Goal: Navigation & Orientation: Find specific page/section

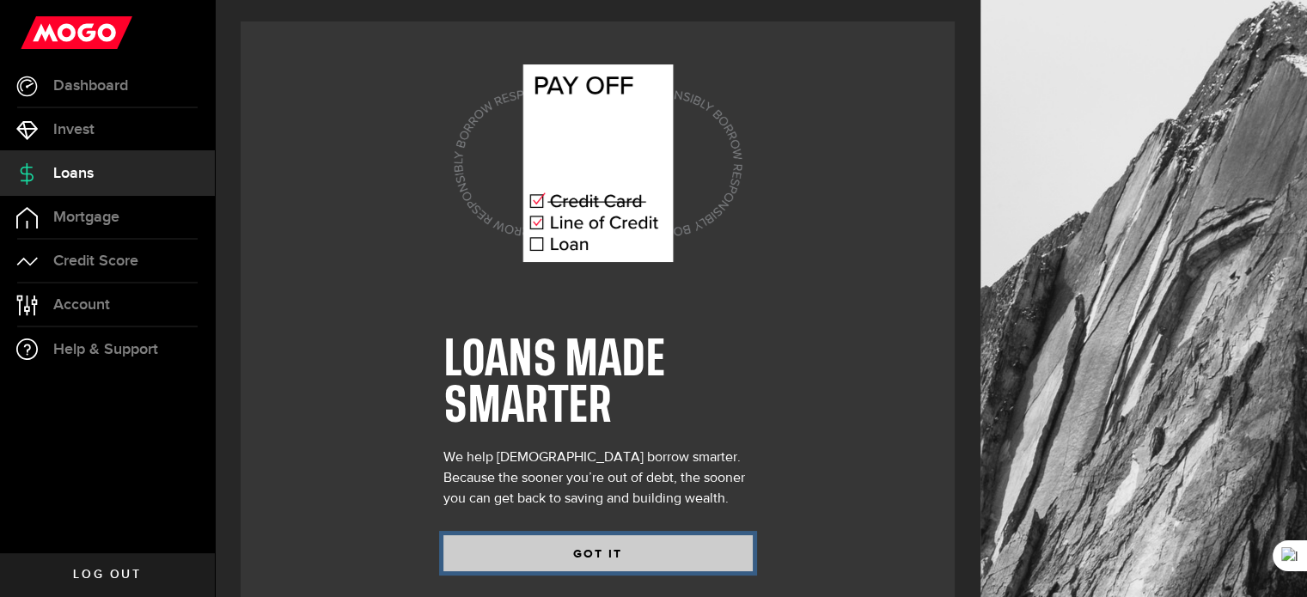
click at [605, 550] on button "GOT IT" at bounding box center [597, 553] width 309 height 36
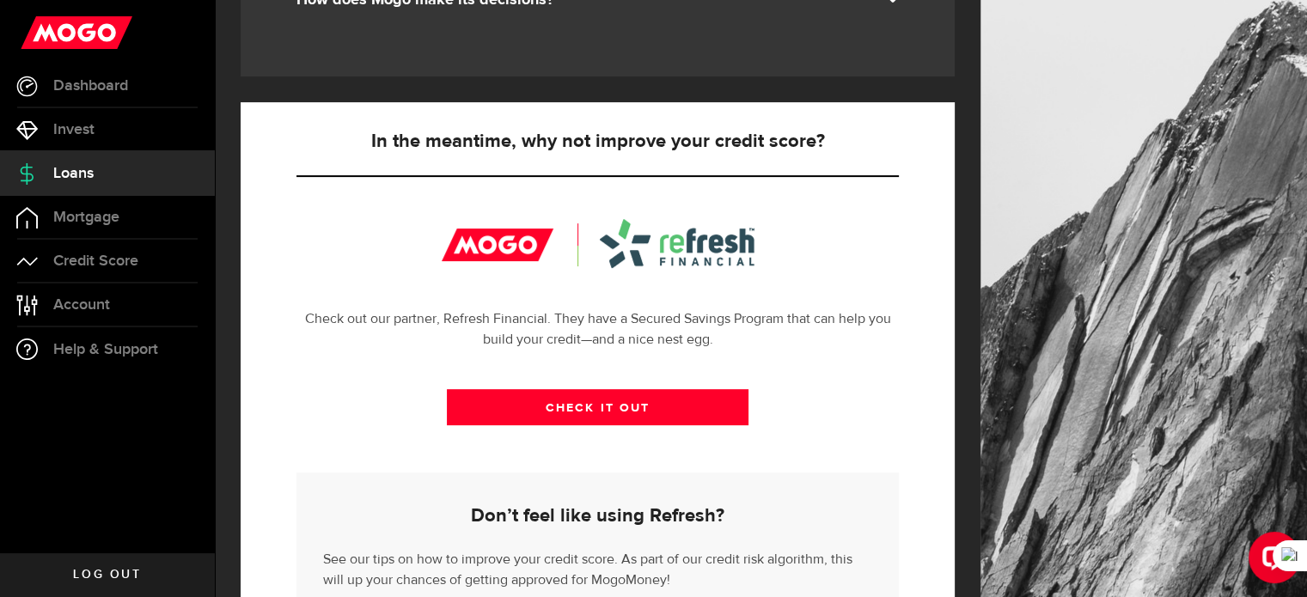
scroll to position [343, 0]
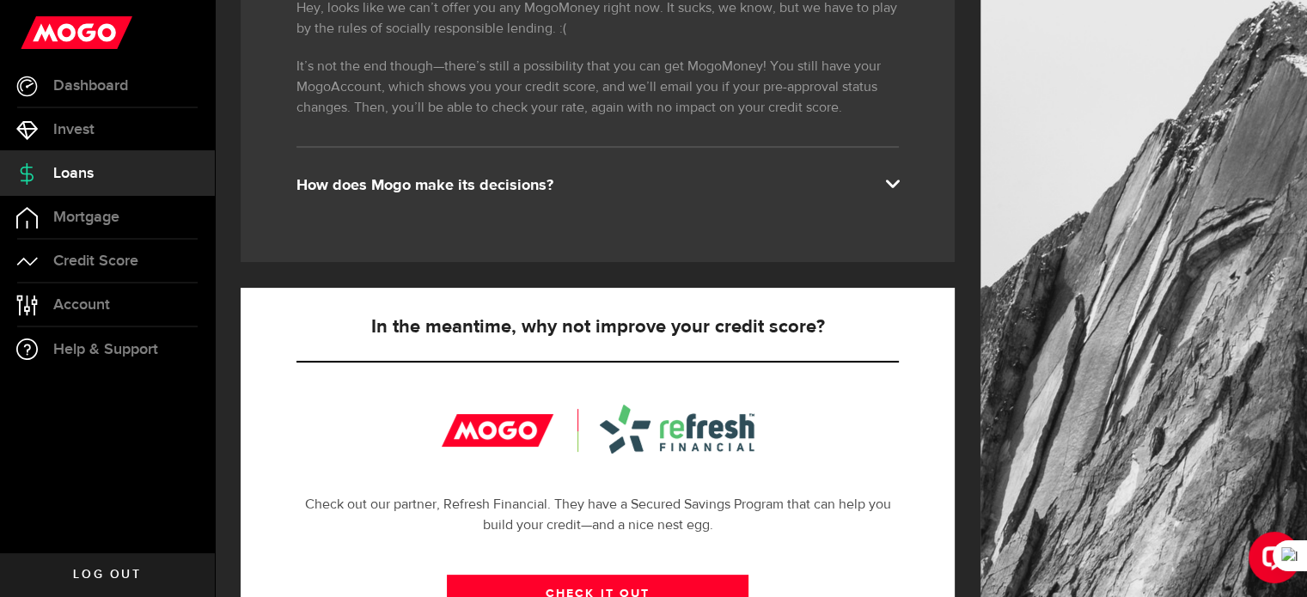
click at [691, 176] on div "How does Mogo make its decisions?" at bounding box center [597, 185] width 602 height 21
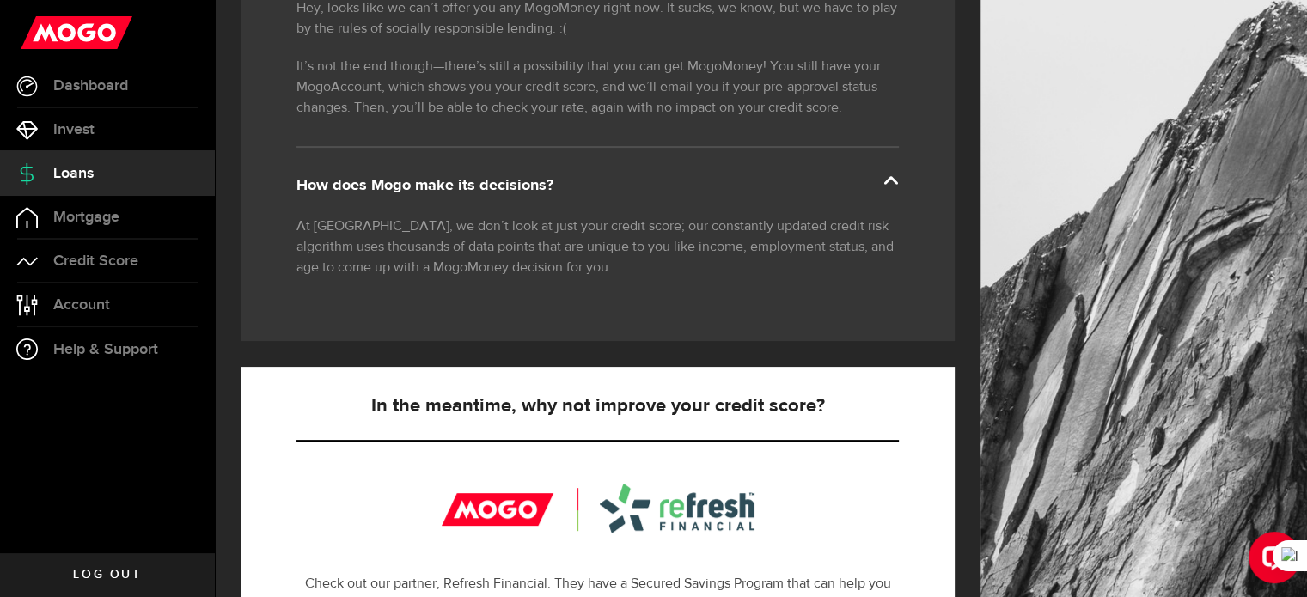
click at [899, 175] on span at bounding box center [892, 182] width 14 height 14
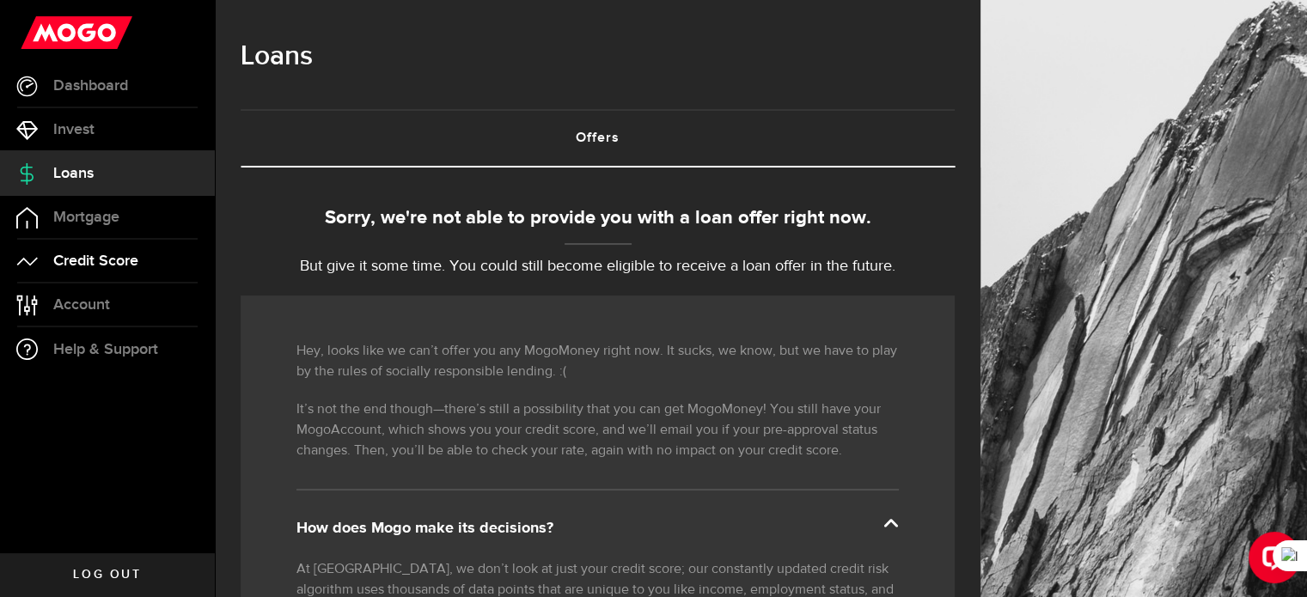
click at [168, 255] on link "Credit Score" at bounding box center [107, 261] width 215 height 43
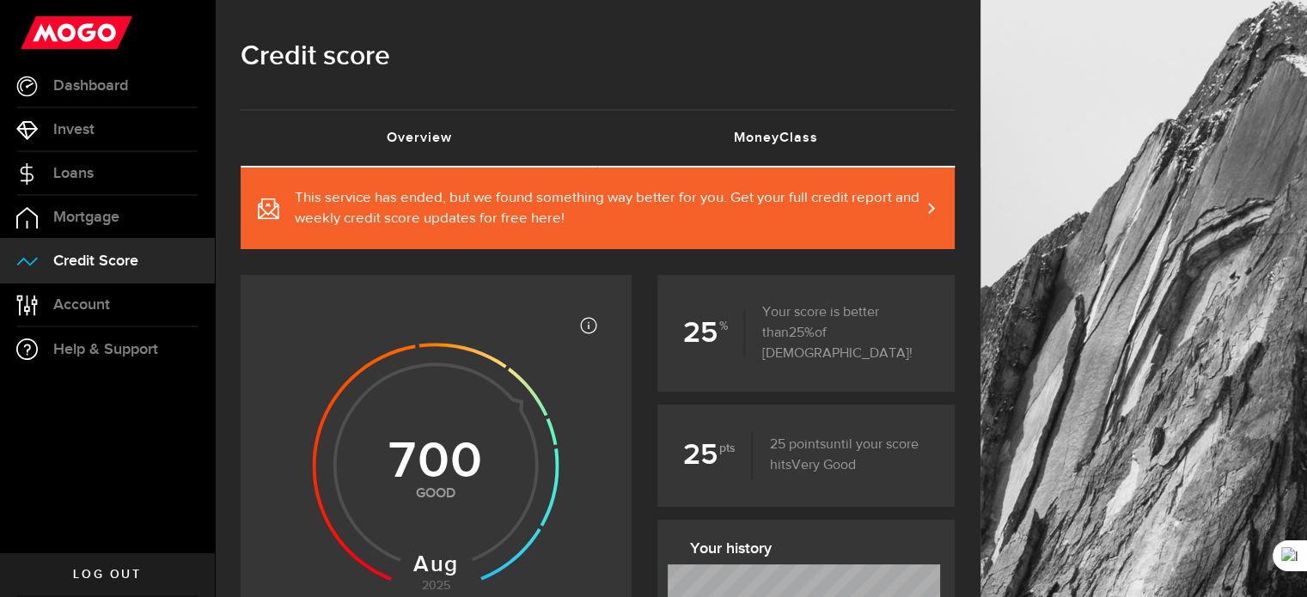
click at [771, 130] on link "MoneyClass (requires attention)" at bounding box center [776, 138] width 357 height 55
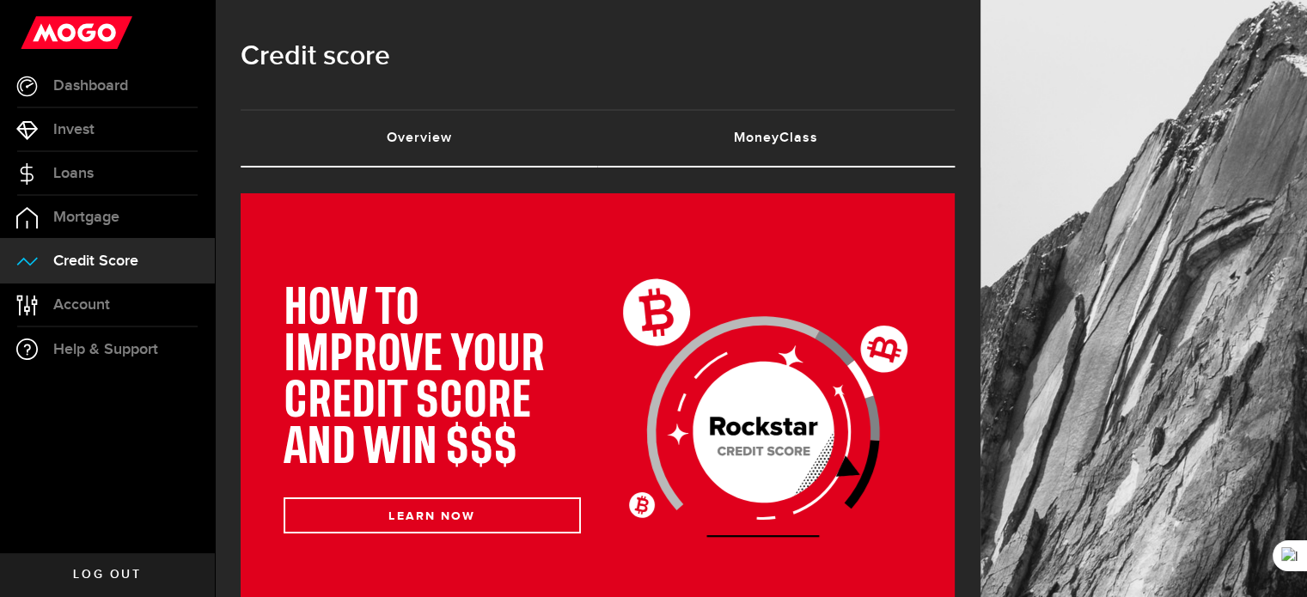
click at [495, 136] on link "Overview (requires attention)" at bounding box center [419, 138] width 357 height 55
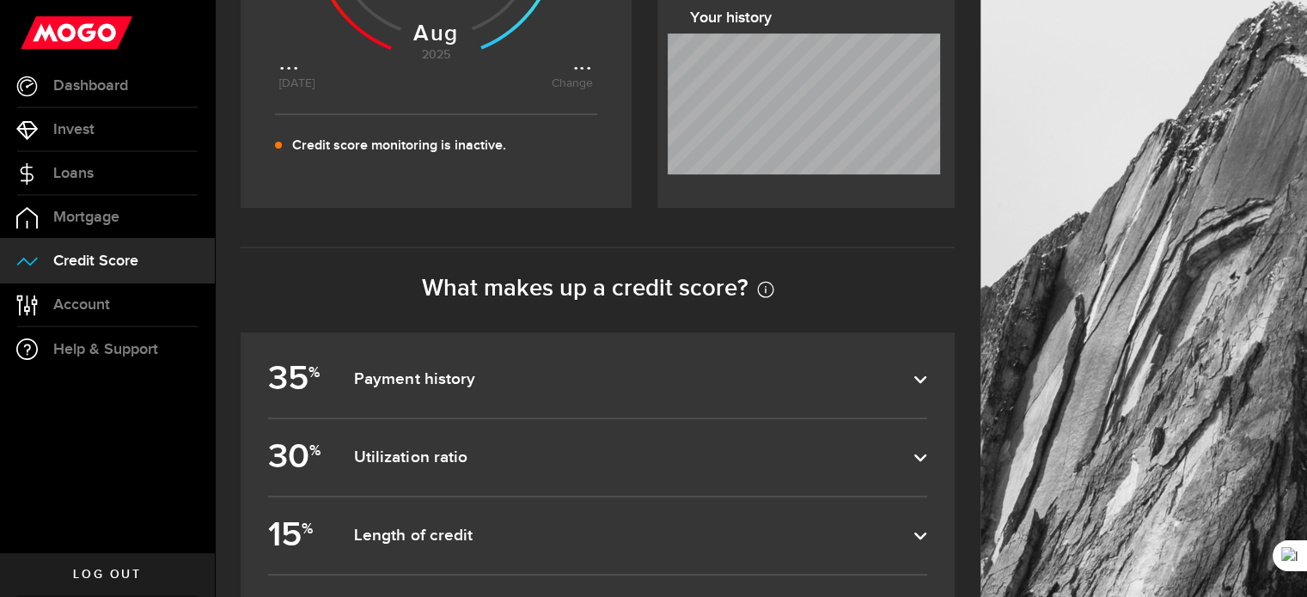
scroll to position [828, 0]
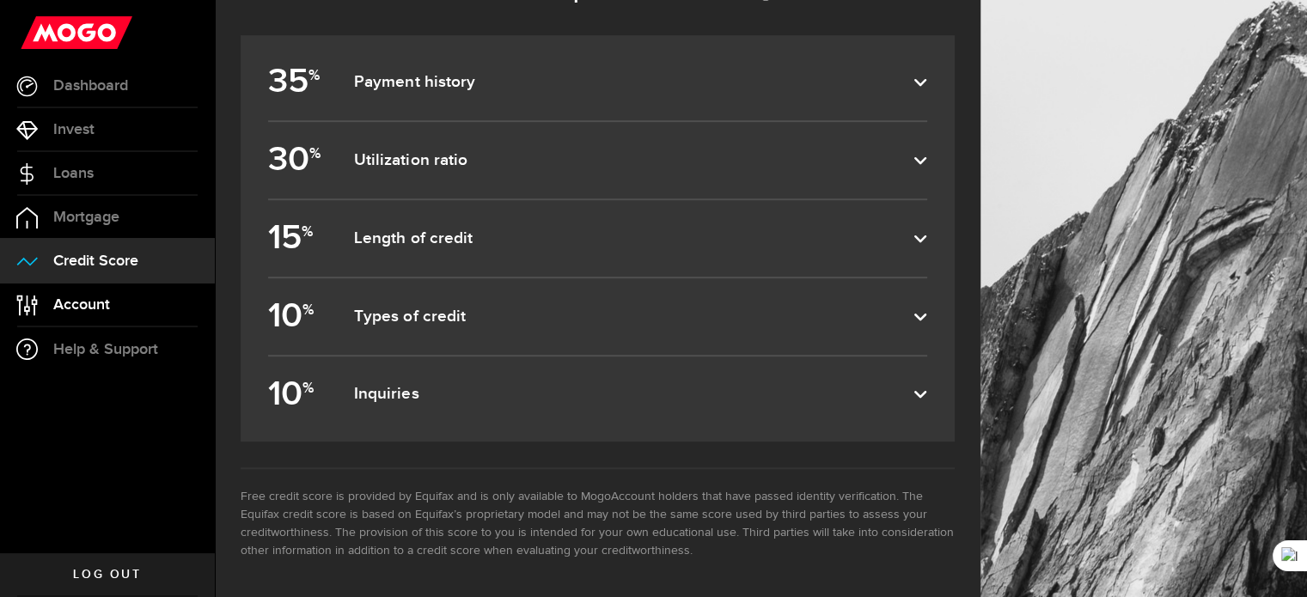
click at [83, 287] on link "Account Compte" at bounding box center [107, 304] width 215 height 43
